Goal: Navigation & Orientation: Find specific page/section

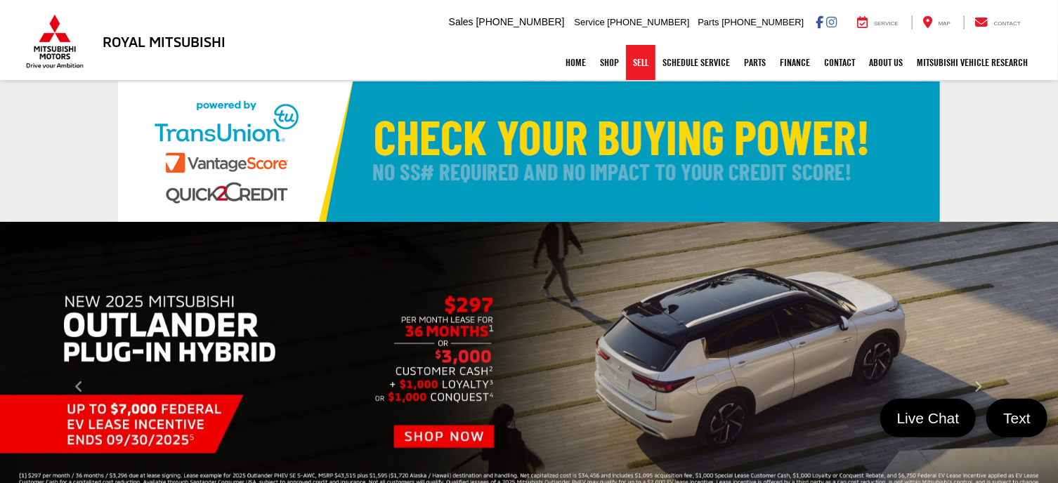
click at [635, 64] on link "Sell" at bounding box center [641, 62] width 30 height 35
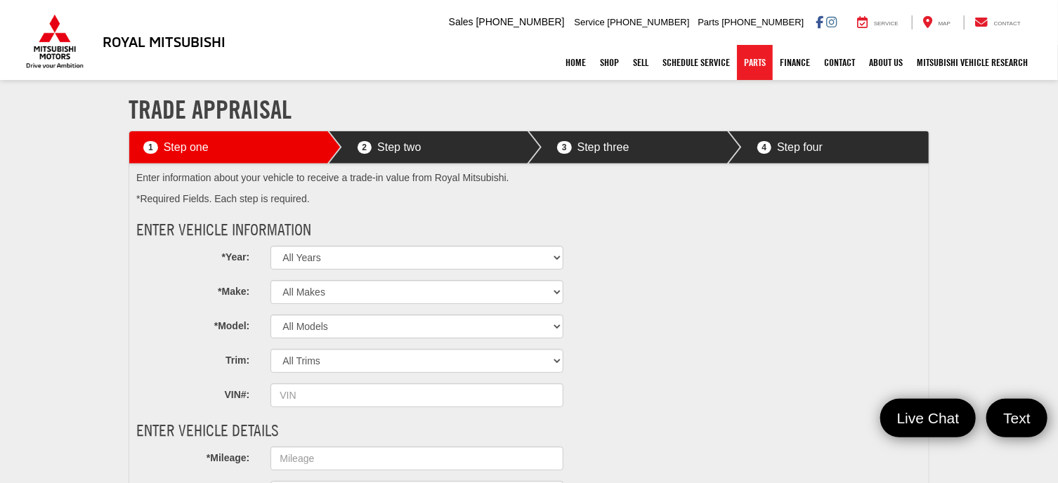
click at [746, 63] on link "Parts" at bounding box center [755, 62] width 36 height 35
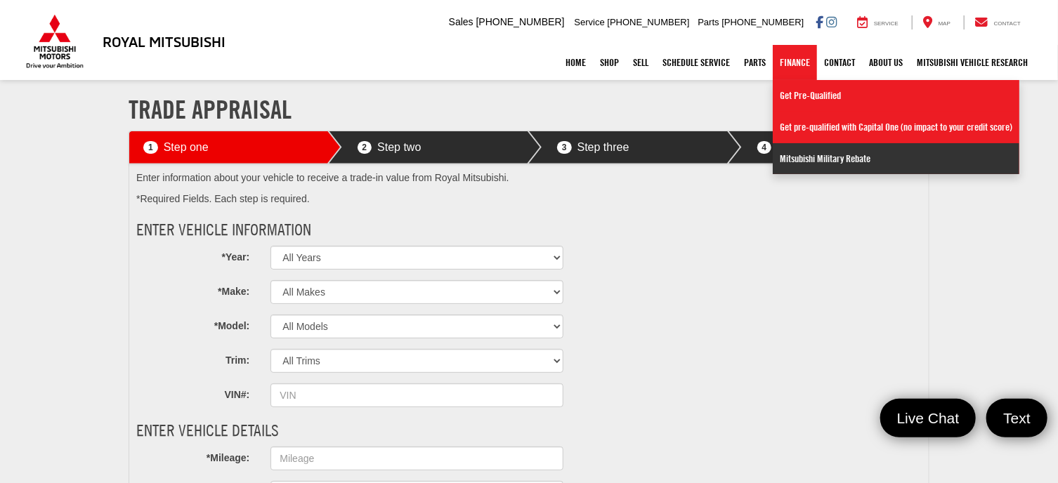
click at [819, 154] on link "Mitsubishi Military Rebate" at bounding box center [896, 158] width 247 height 31
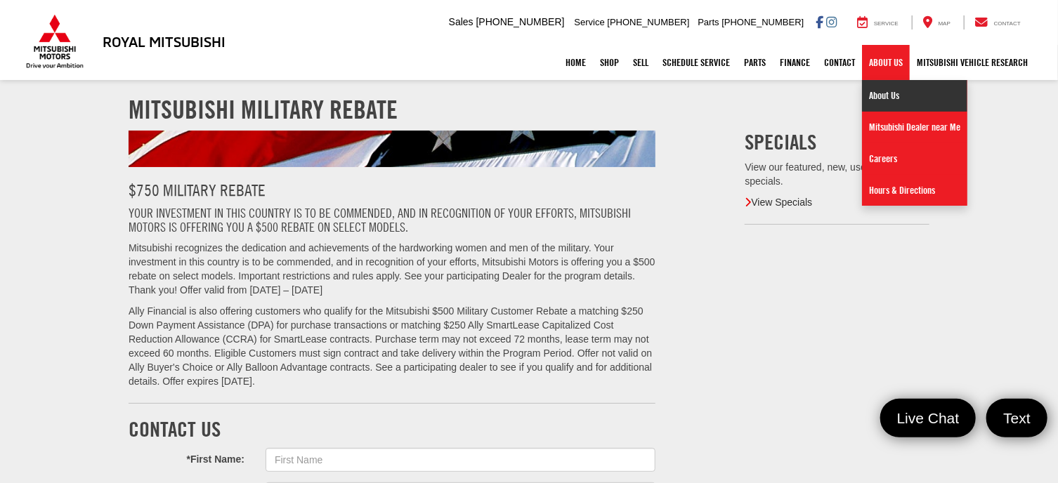
click at [887, 95] on link "About Us" at bounding box center [914, 96] width 105 height 32
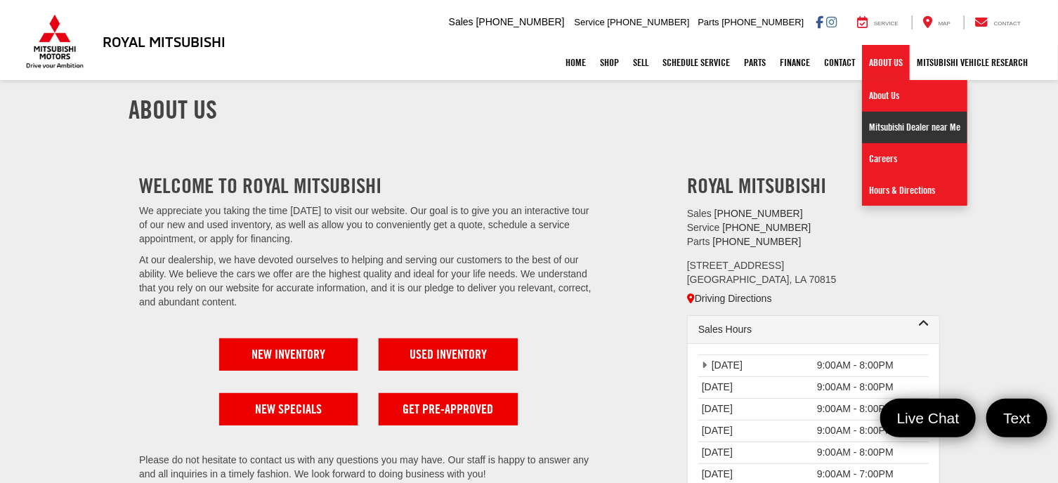
click at [900, 126] on link "Mitsubishi Dealer near Me" at bounding box center [914, 128] width 105 height 32
